Goal: Information Seeking & Learning: Check status

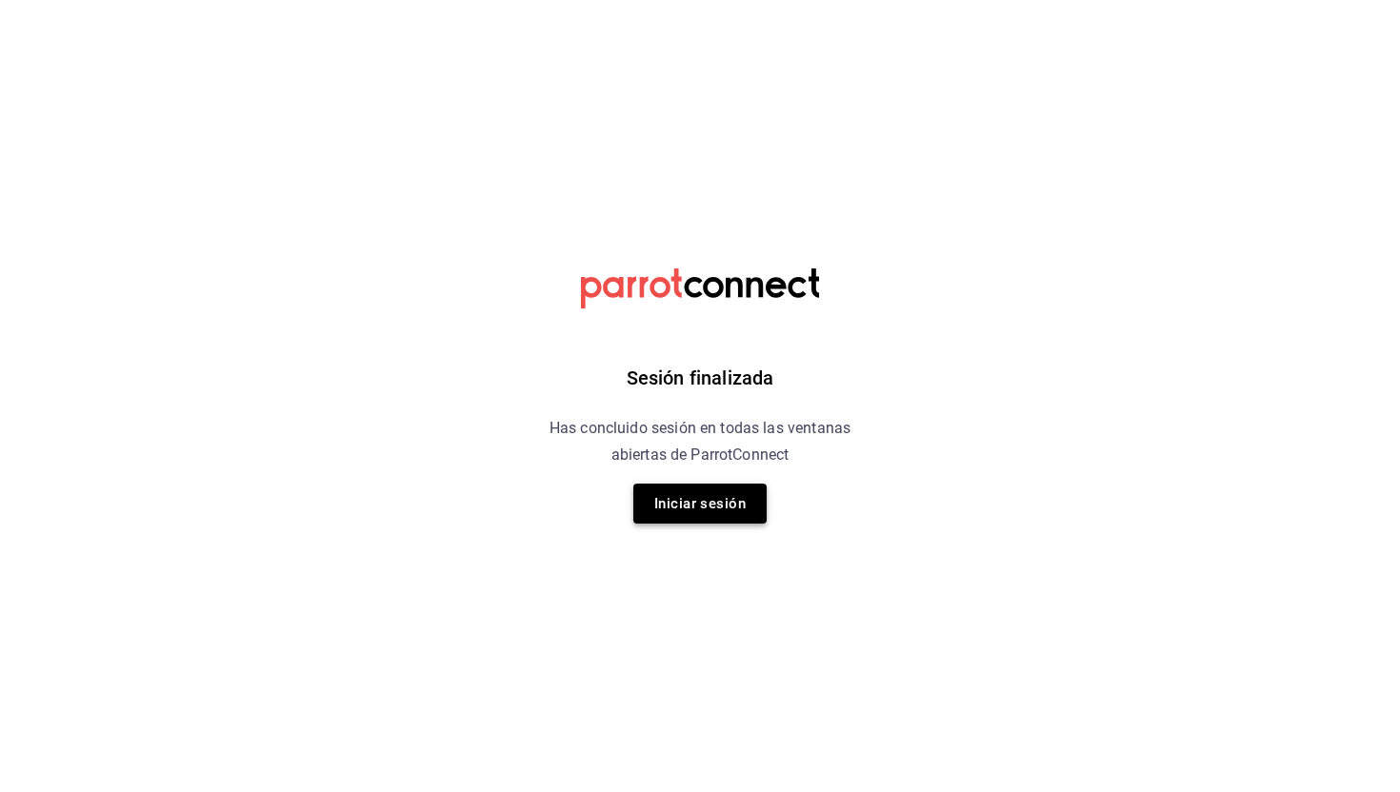
click at [678, 497] on button "Iniciar sesión" at bounding box center [699, 504] width 133 height 40
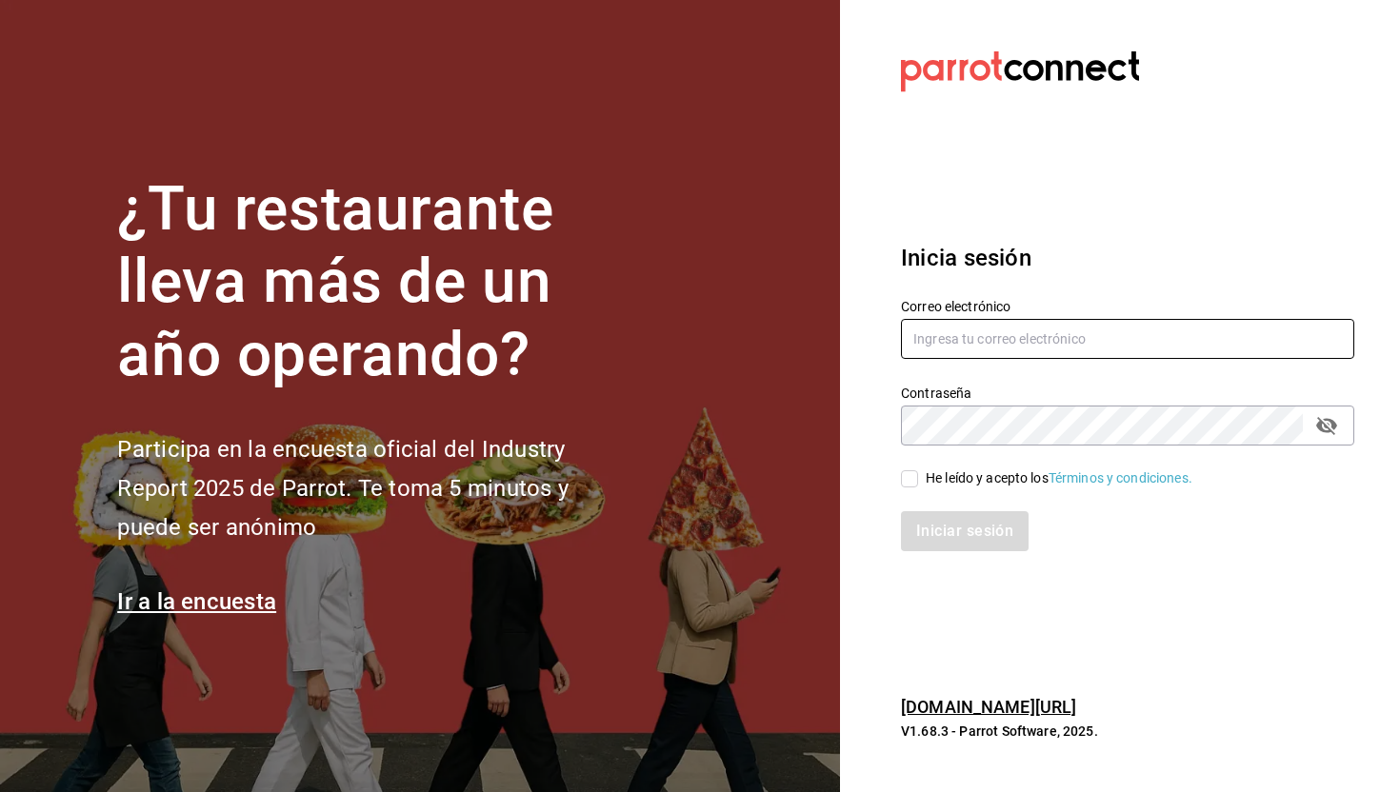
click at [1012, 350] on input "text" at bounding box center [1127, 339] width 453 height 40
type input "[EMAIL_ADDRESS][DOMAIN_NAME]"
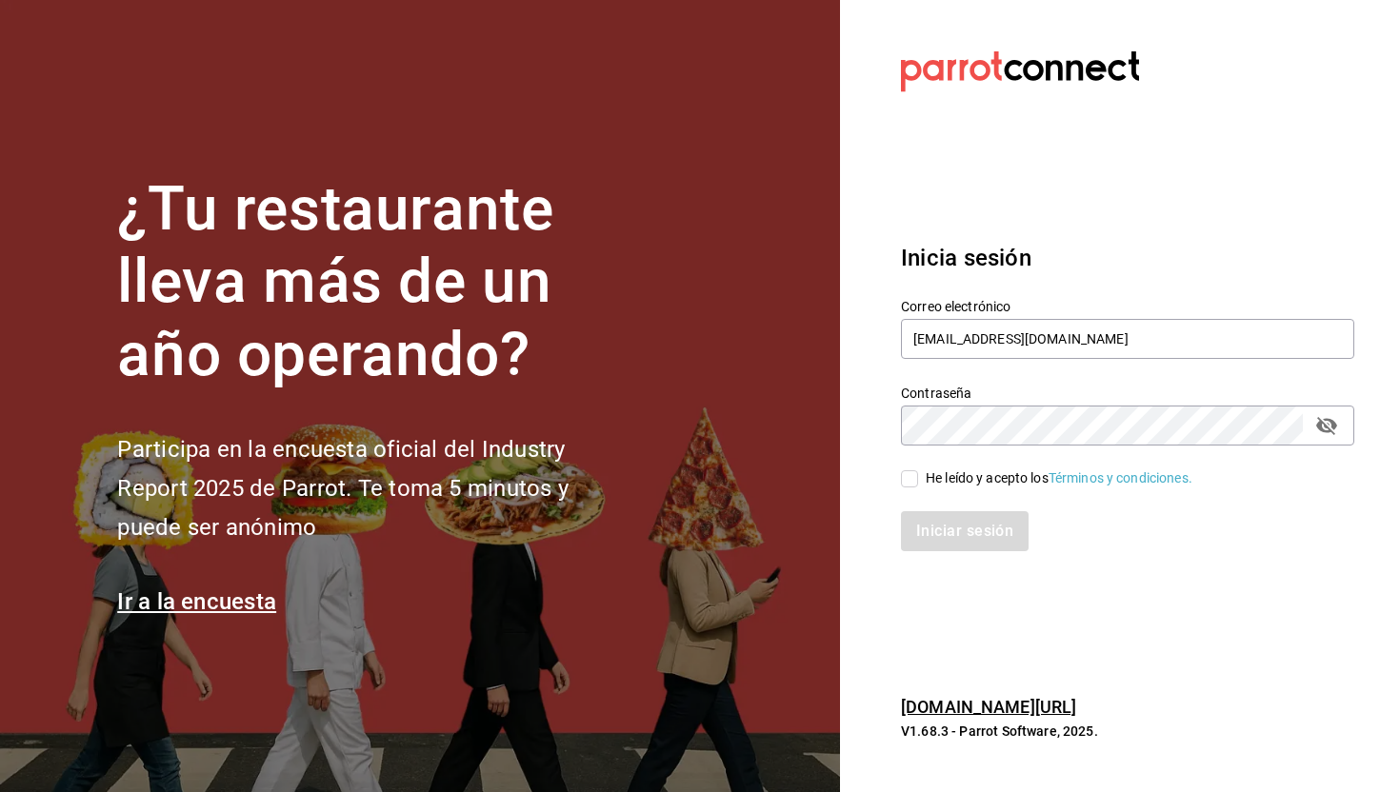
click at [914, 484] on input "He leído y acepto los Términos y condiciones." at bounding box center [909, 478] width 17 height 17
checkbox input "true"
click at [949, 528] on button "Iniciar sesión" at bounding box center [966, 531] width 130 height 40
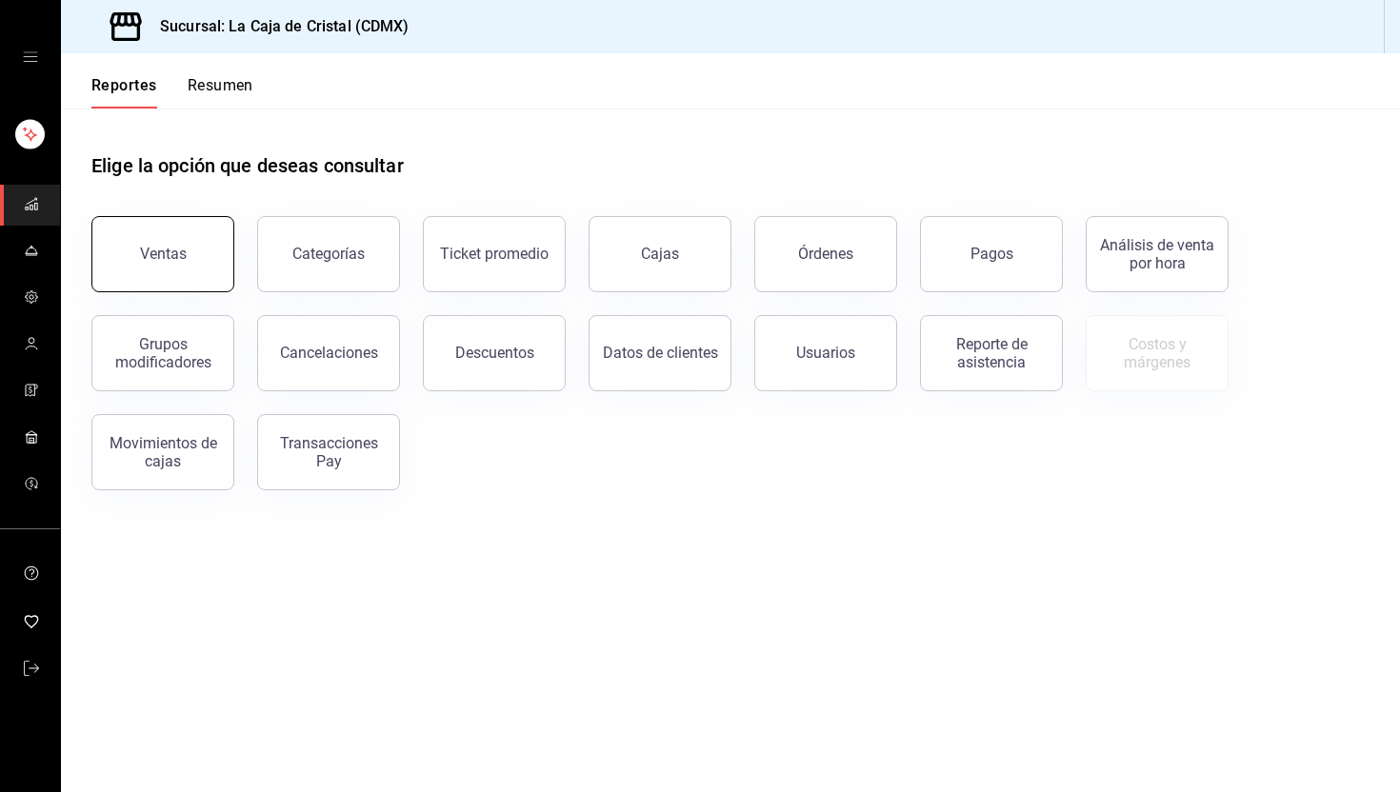
click at [150, 253] on div "Ventas" at bounding box center [163, 254] width 47 height 18
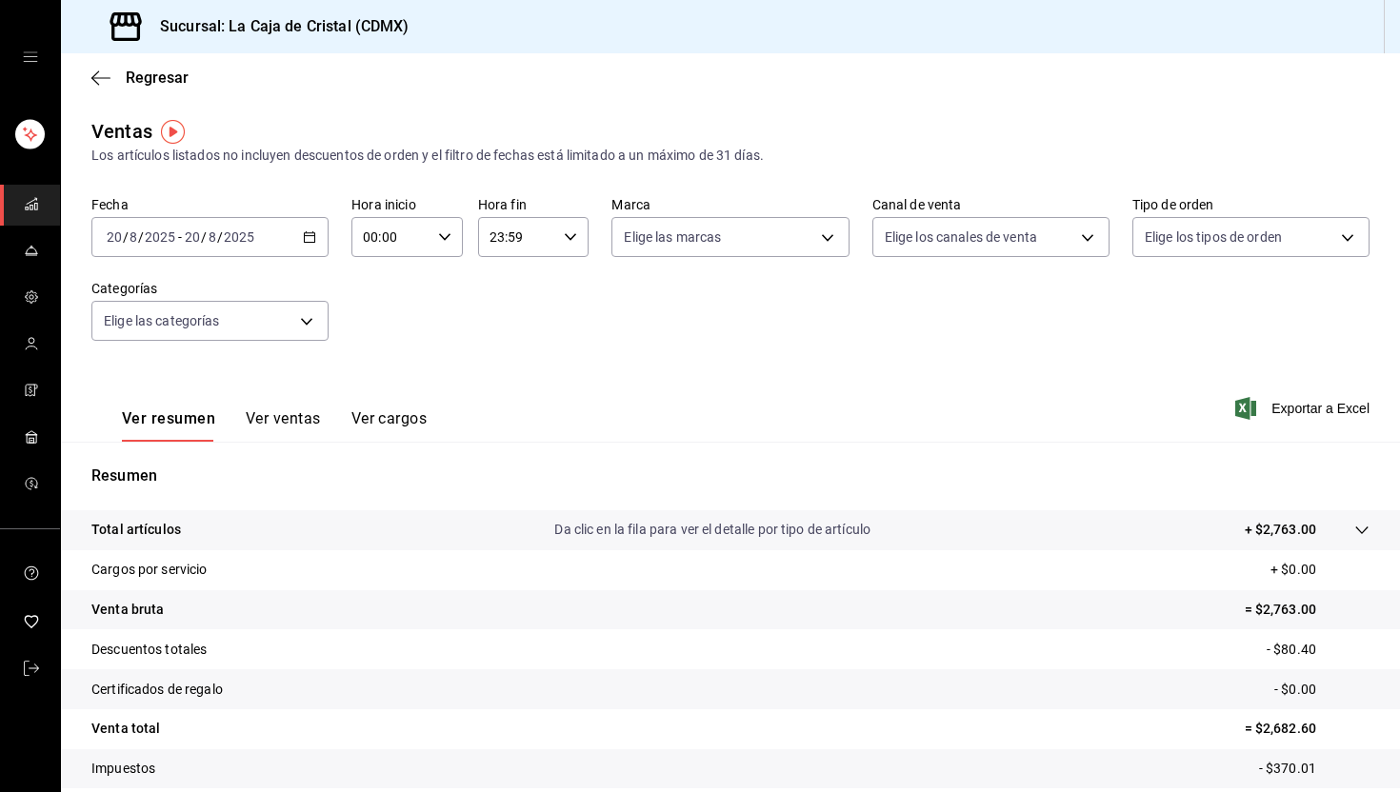
click at [207, 248] on div "2025-08-20 20 / 8 / 2025 - 2025-08-20 20 / 8 / 2025" at bounding box center [209, 237] width 237 height 40
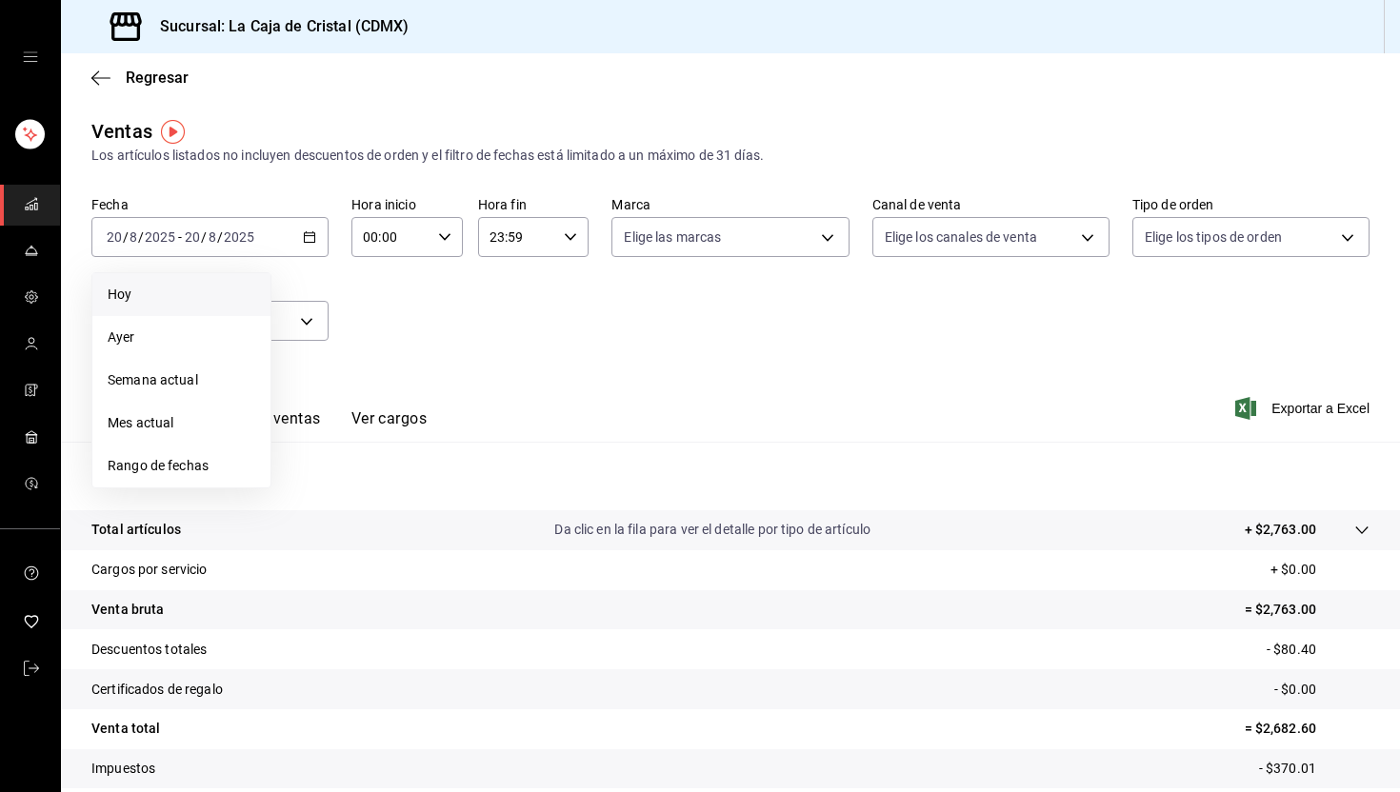
click at [181, 295] on span "Hoy" at bounding box center [182, 295] width 148 height 20
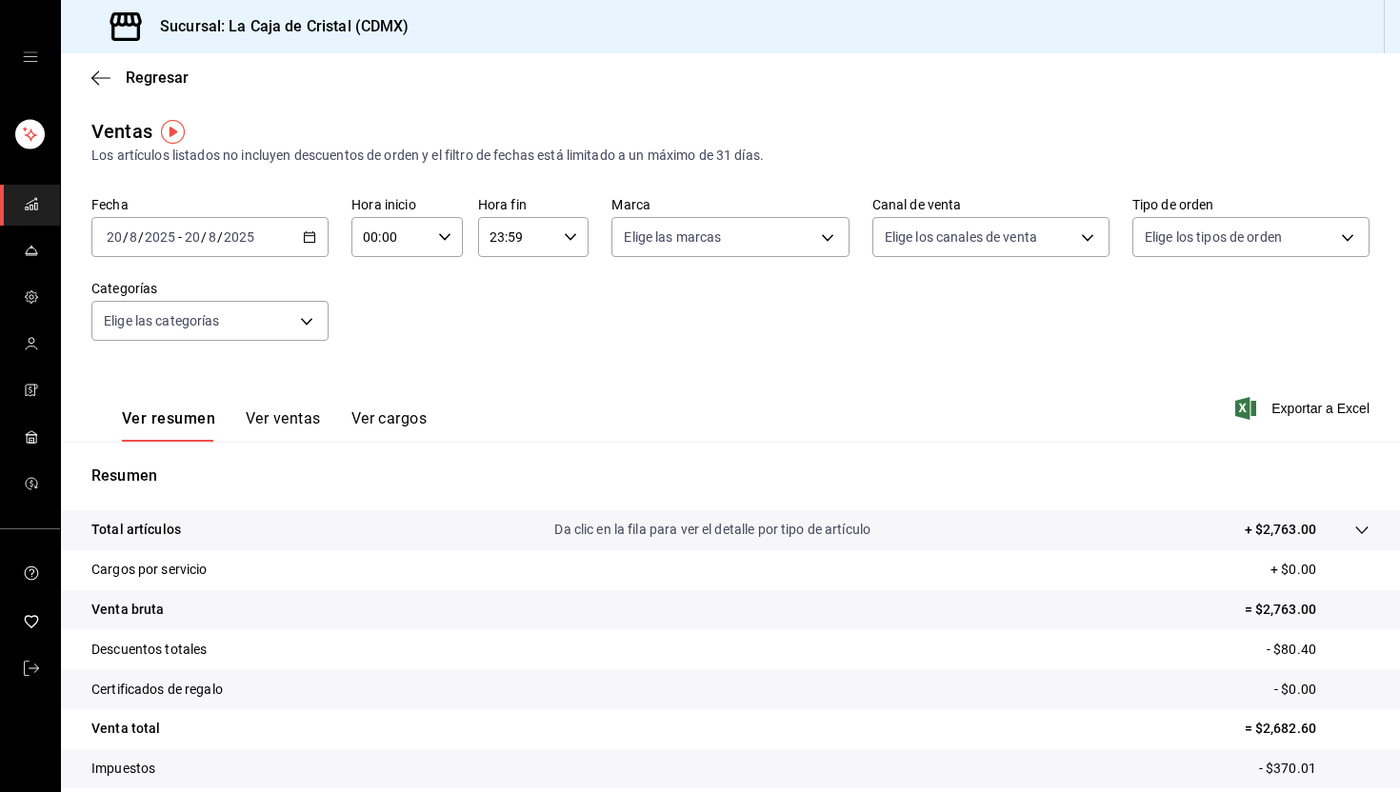
click at [293, 415] on button "Ver ventas" at bounding box center [283, 426] width 75 height 32
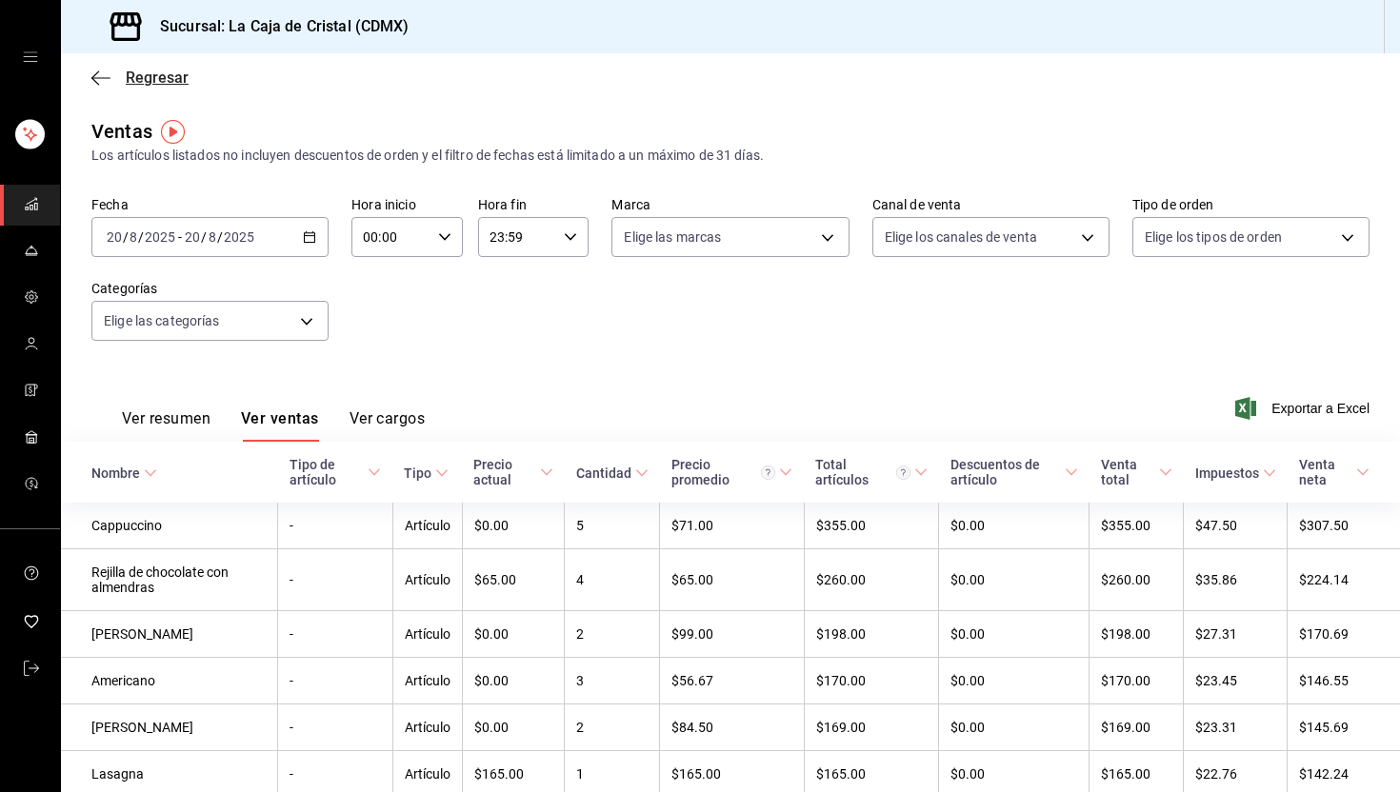
click at [96, 73] on icon "button" at bounding box center [100, 78] width 19 height 17
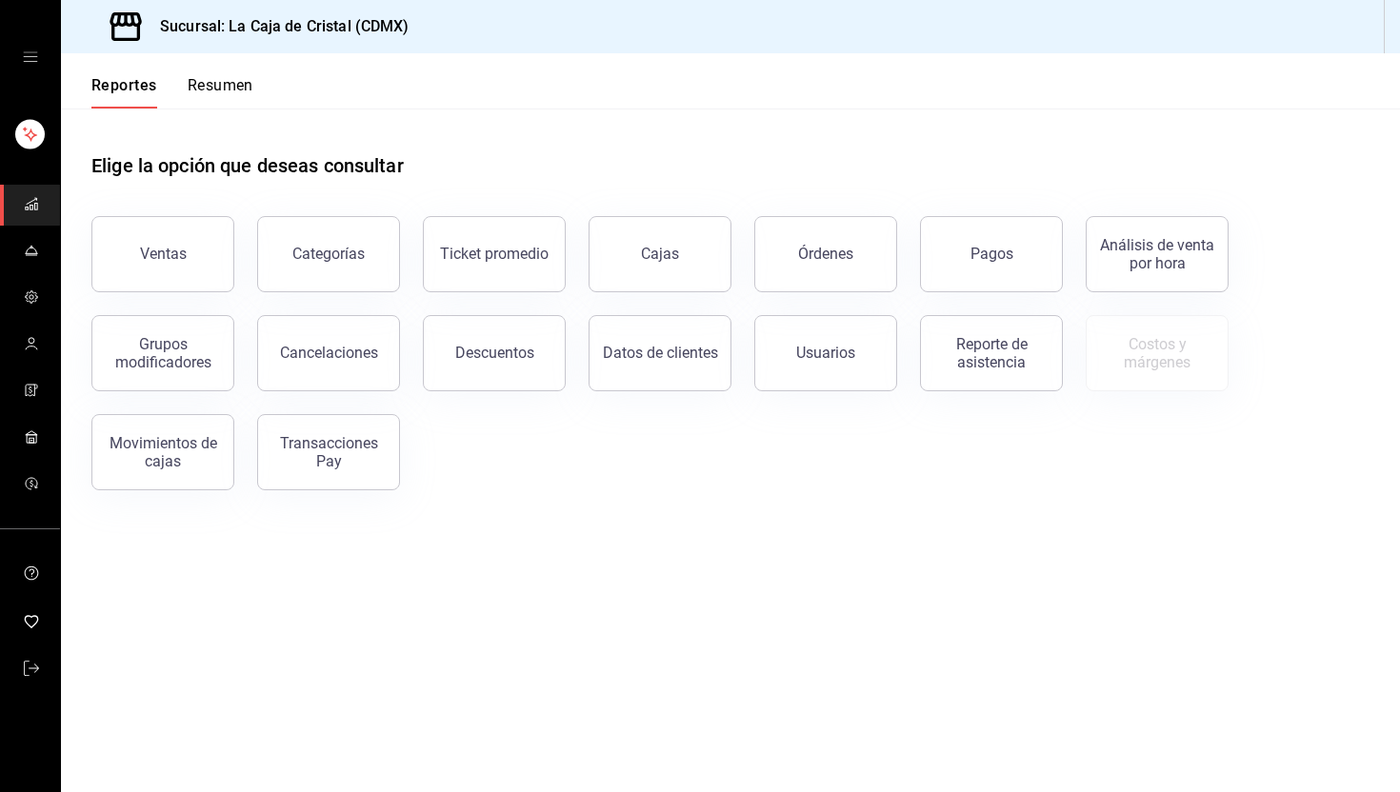
click at [219, 82] on button "Resumen" at bounding box center [221, 92] width 66 height 32
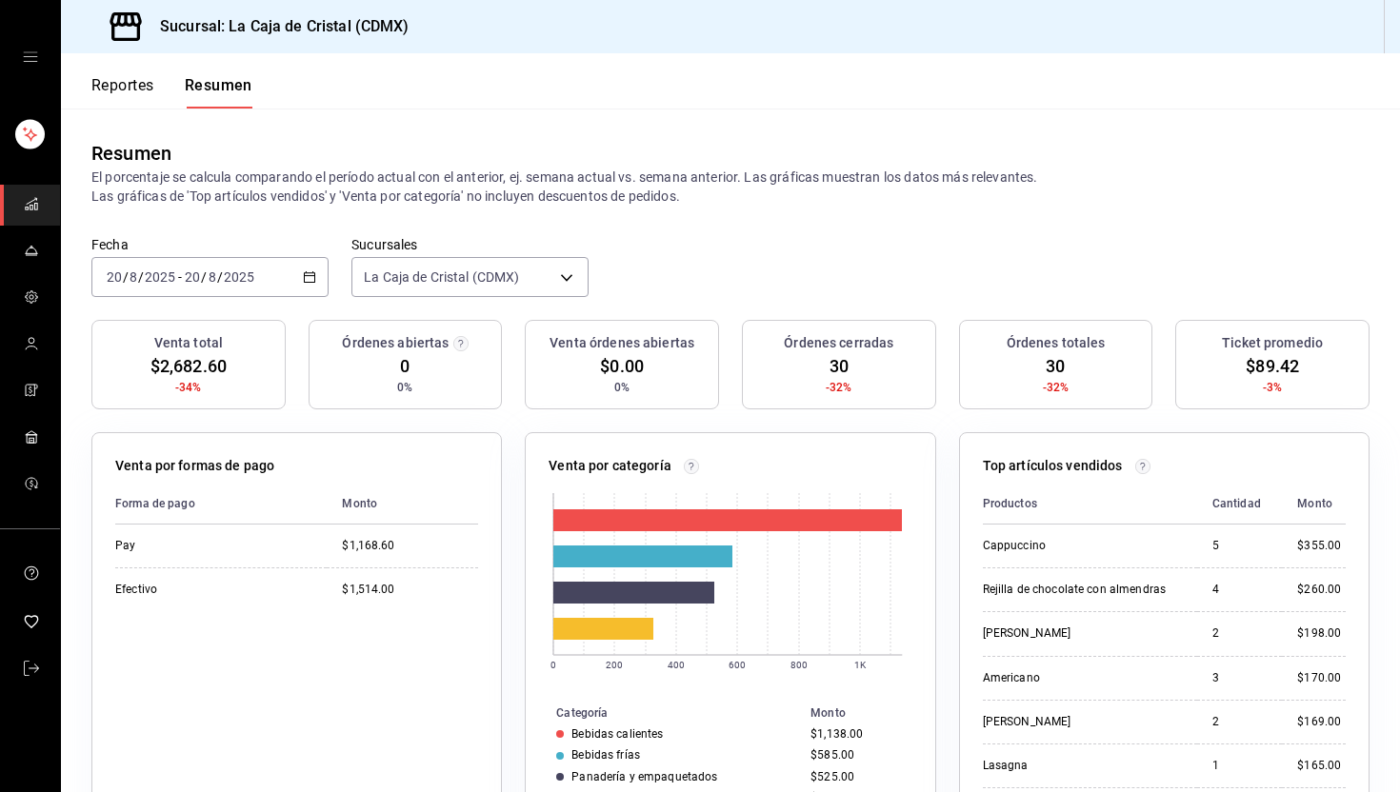
click at [303, 277] on icon "button" at bounding box center [309, 276] width 13 height 13
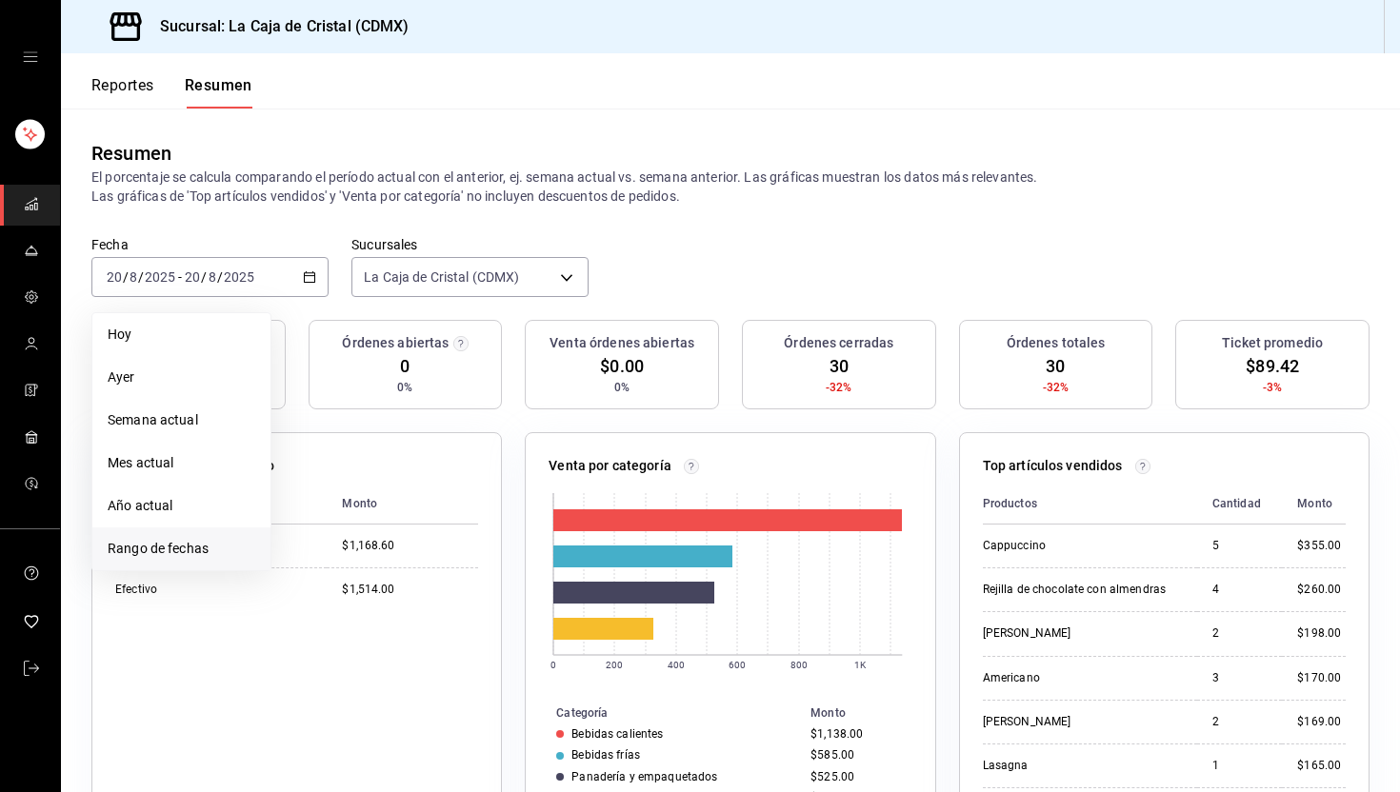
click at [175, 548] on span "Rango de fechas" at bounding box center [182, 549] width 148 height 20
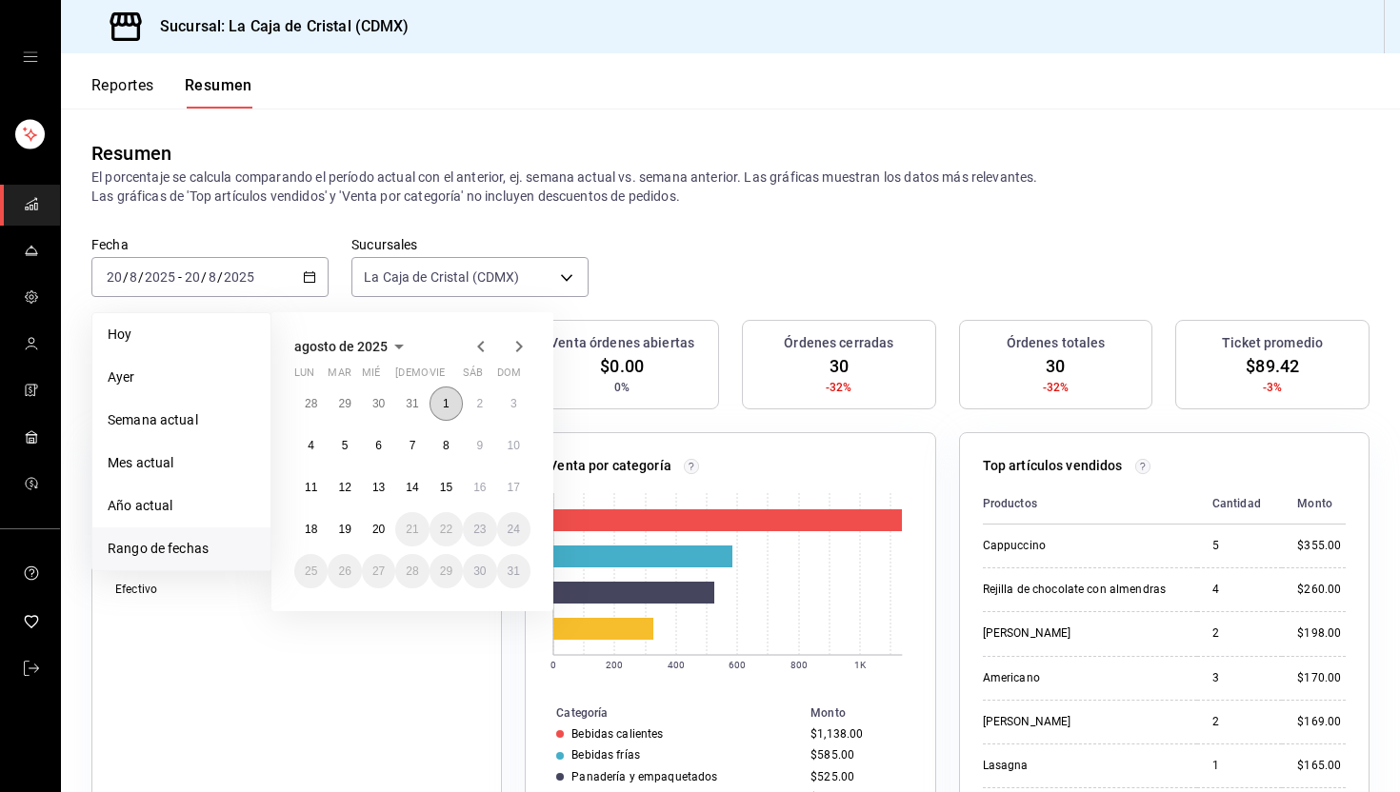
click at [445, 392] on button "1" at bounding box center [446, 404] width 33 height 34
click at [376, 525] on abbr "20" at bounding box center [378, 529] width 12 height 13
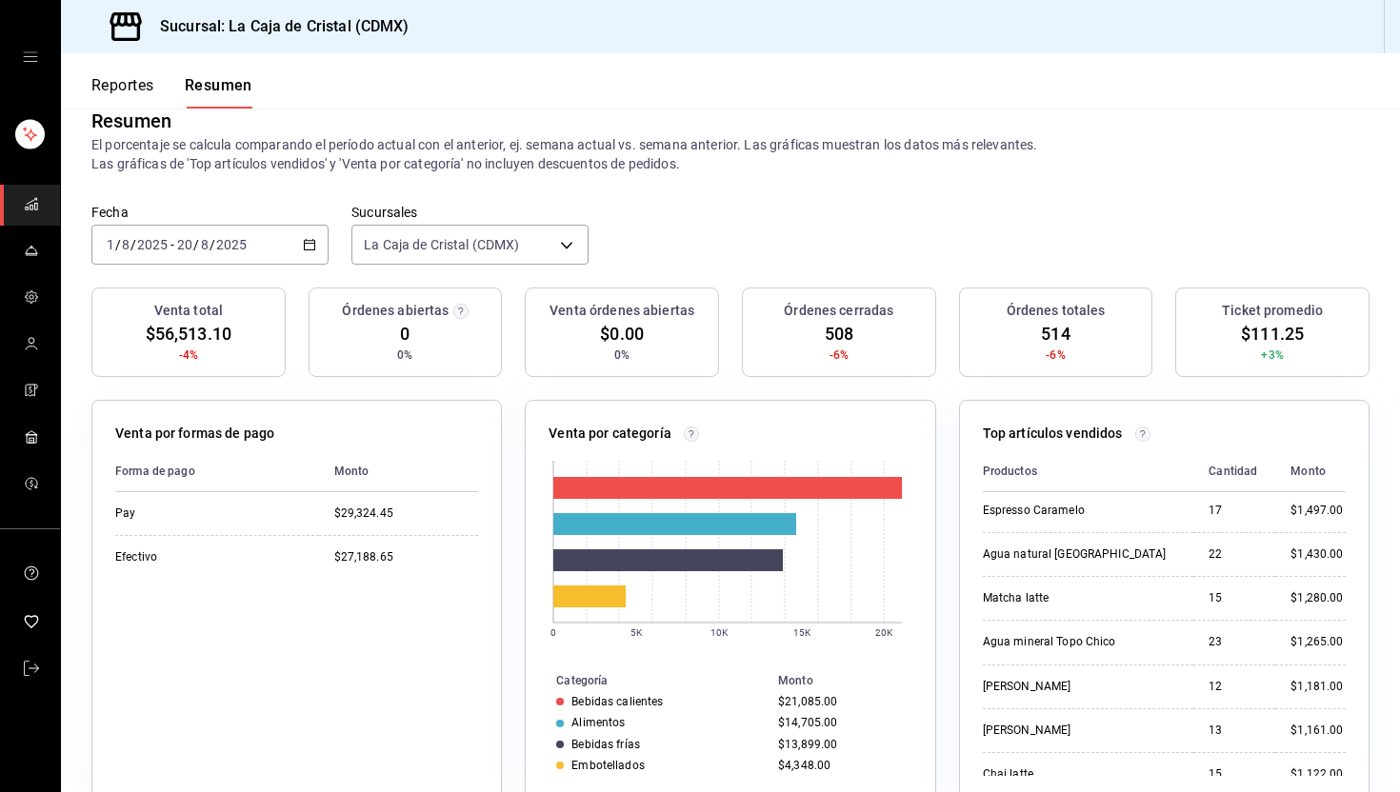
scroll to position [594, 0]
